Goal: Task Accomplishment & Management: Manage account settings

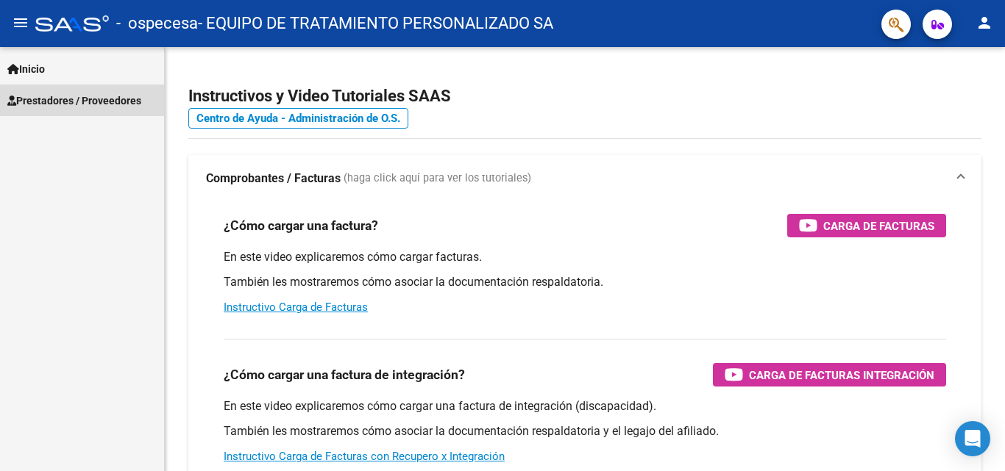
click at [91, 101] on span "Prestadores / Proveedores" at bounding box center [74, 101] width 134 height 16
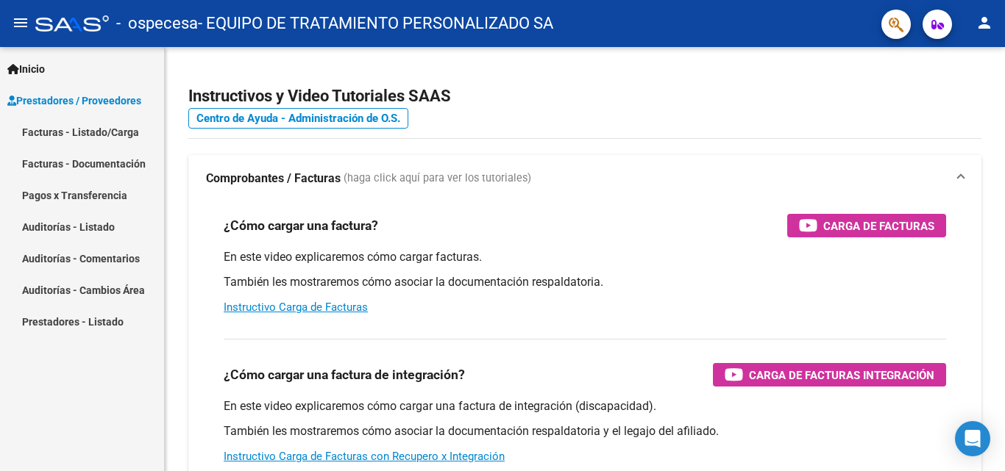
click at [71, 196] on link "Pagos x Transferencia" at bounding box center [82, 195] width 164 height 32
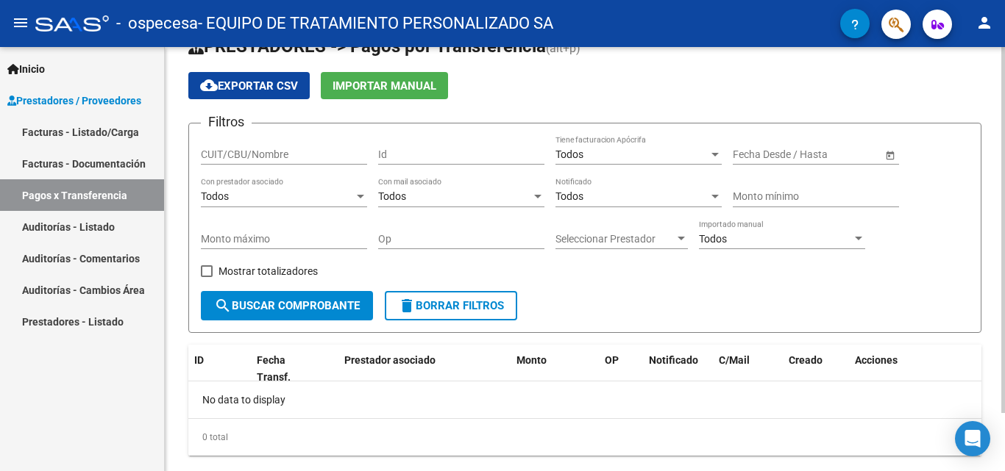
scroll to position [68, 0]
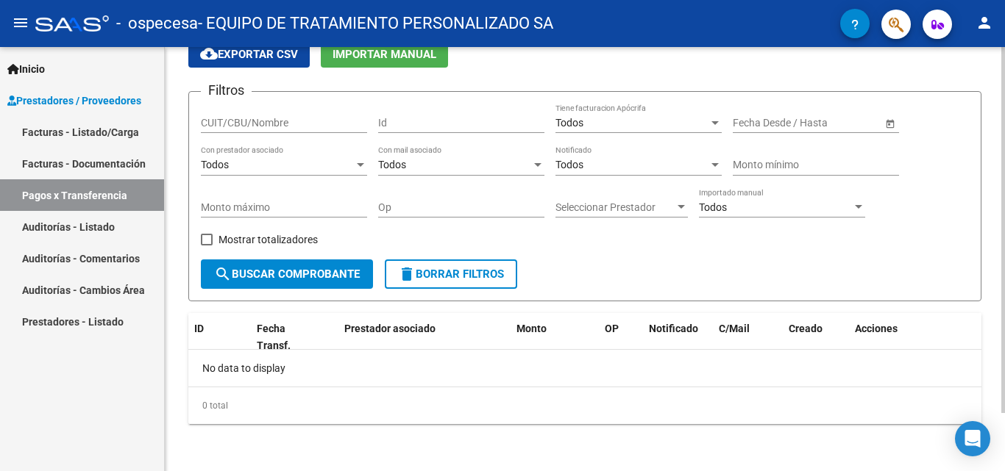
click at [738, 124] on input "text" at bounding box center [759, 123] width 54 height 13
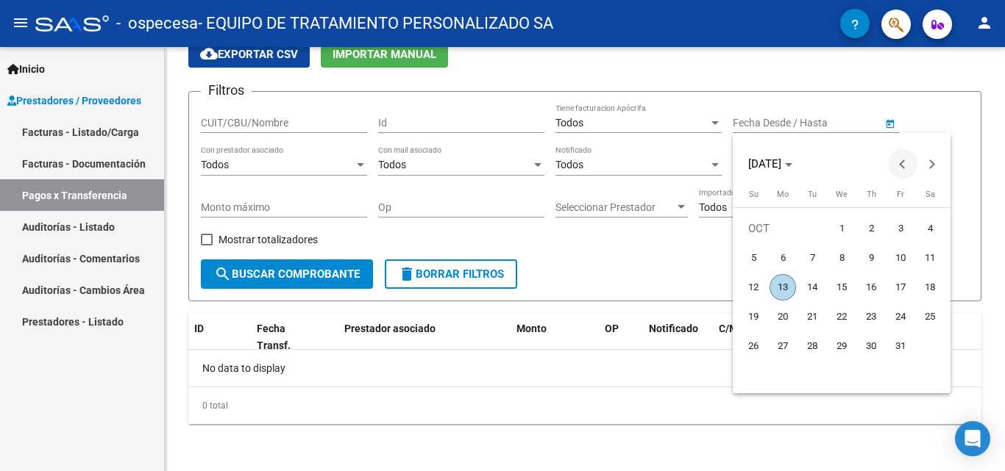
click at [903, 169] on button "Previous month" at bounding box center [902, 163] width 29 height 29
click at [938, 161] on span "Next month" at bounding box center [931, 163] width 29 height 29
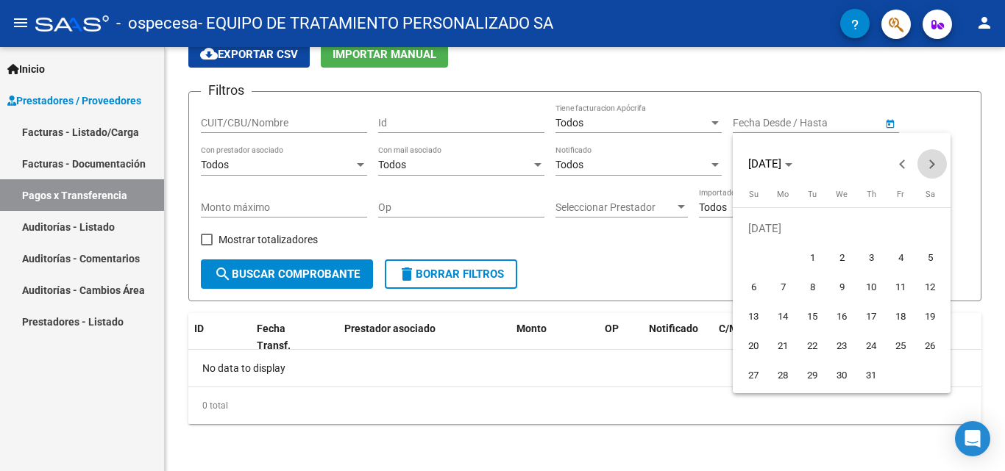
click at [938, 161] on span "Next month" at bounding box center [931, 163] width 29 height 29
click at [789, 255] on span "1" at bounding box center [782, 258] width 26 height 26
type input "[DATE]"
click at [836, 126] on div at bounding box center [502, 235] width 1005 height 471
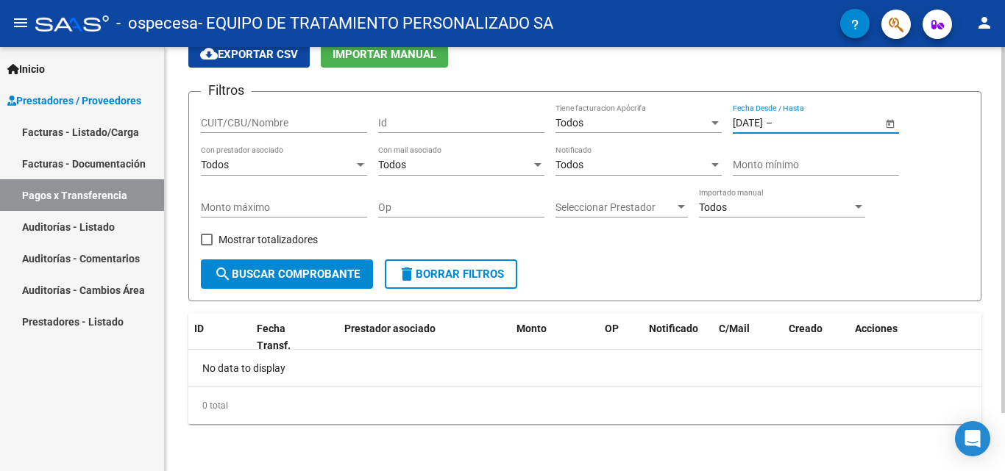
click at [831, 124] on input "text" at bounding box center [811, 123] width 72 height 13
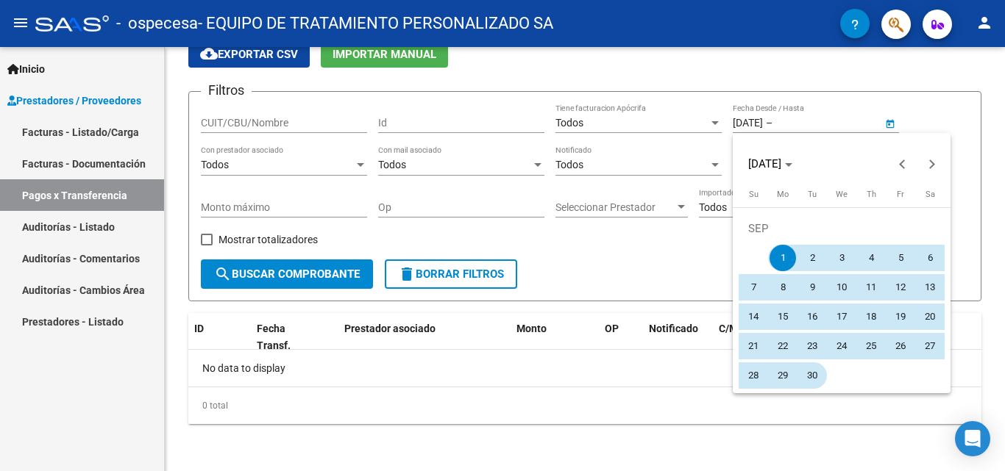
click at [814, 371] on span "30" at bounding box center [812, 376] width 26 height 26
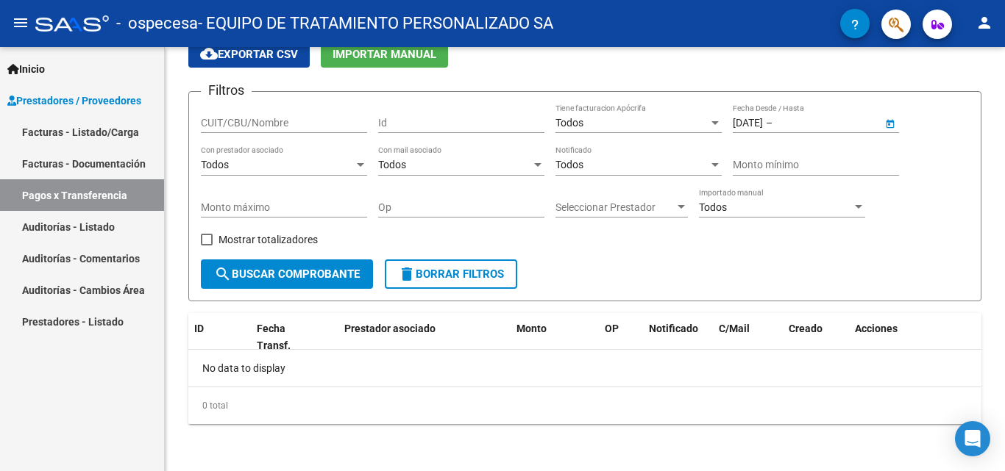
type input "[DATE]"
click at [290, 277] on span "search Buscar Comprobante" at bounding box center [287, 274] width 146 height 13
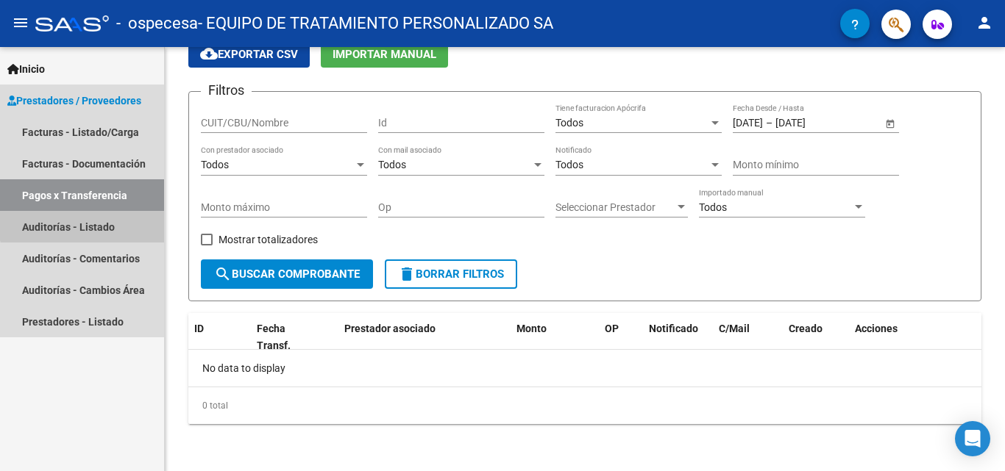
click at [99, 217] on link "Auditorías - Listado" at bounding box center [82, 227] width 164 height 32
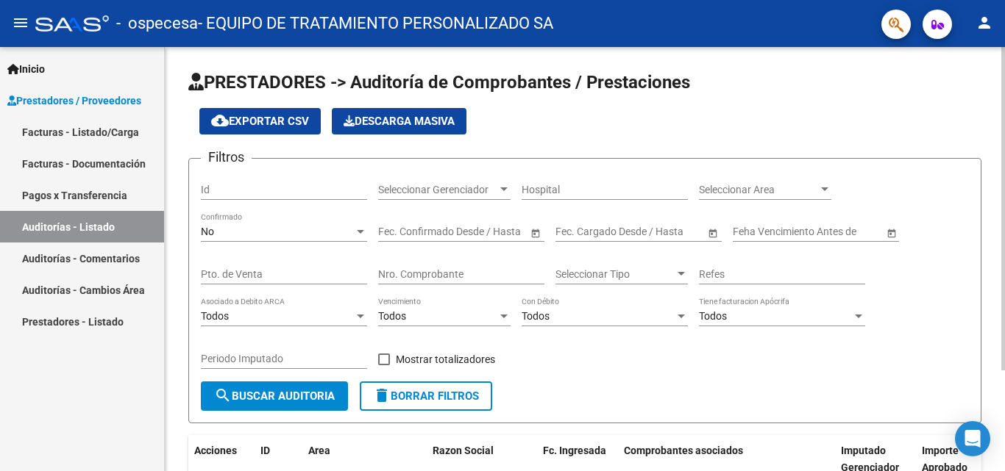
scroll to position [132, 0]
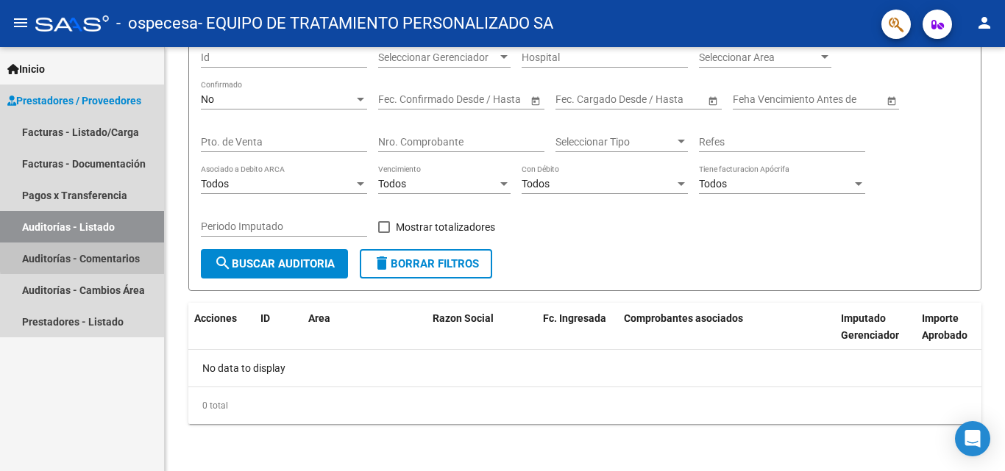
click at [111, 254] on link "Auditorías - Comentarios" at bounding box center [82, 259] width 164 height 32
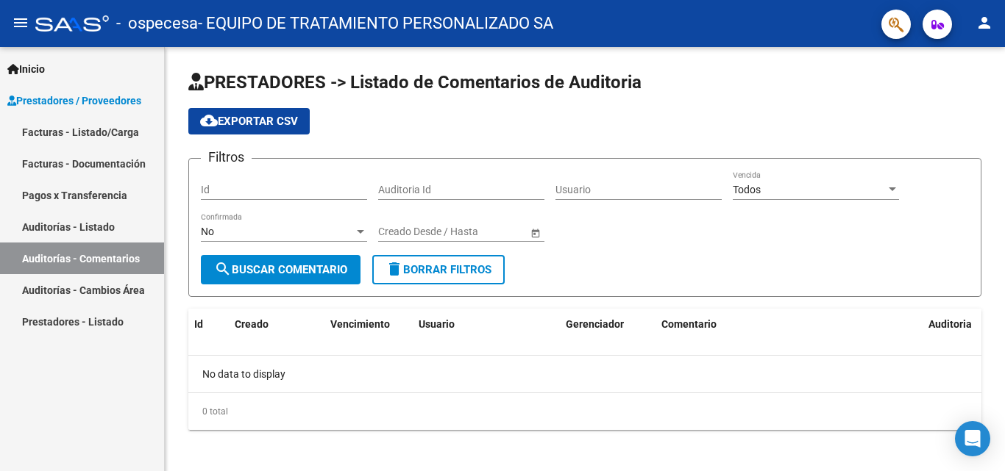
click at [90, 132] on link "Facturas - Listado/Carga" at bounding box center [82, 132] width 164 height 32
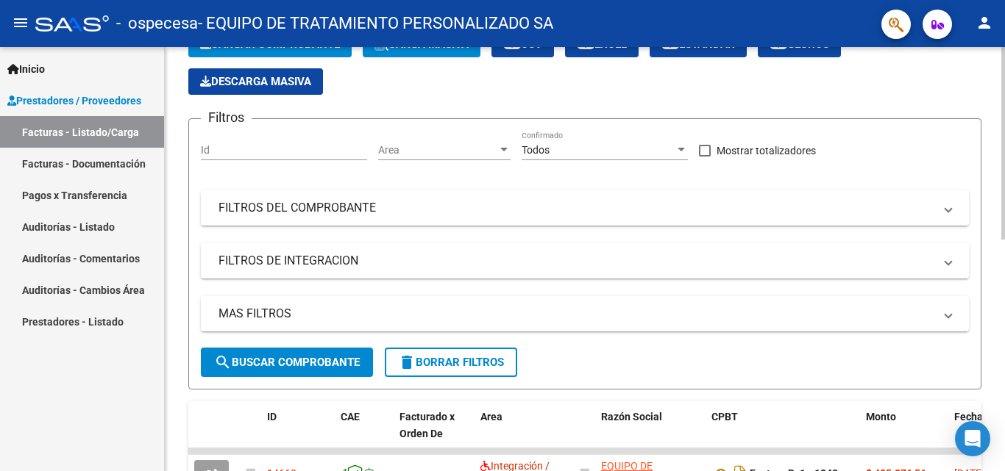
scroll to position [68, 0]
